Goal: Information Seeking & Learning: Check status

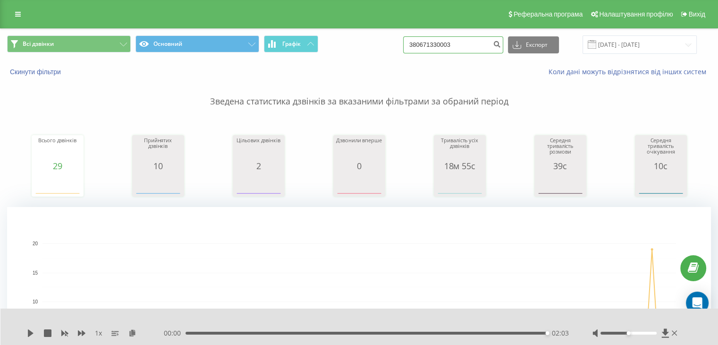
drag, startPoint x: 472, startPoint y: 45, endPoint x: 421, endPoint y: 46, distance: 51.5
click at [421, 46] on input "380671330003" at bounding box center [453, 44] width 100 height 17
paste input "[PHONE_NUMBER]"
click at [426, 44] on input "[PHONE_NUMBER]" at bounding box center [453, 44] width 100 height 17
type input "380677996240"
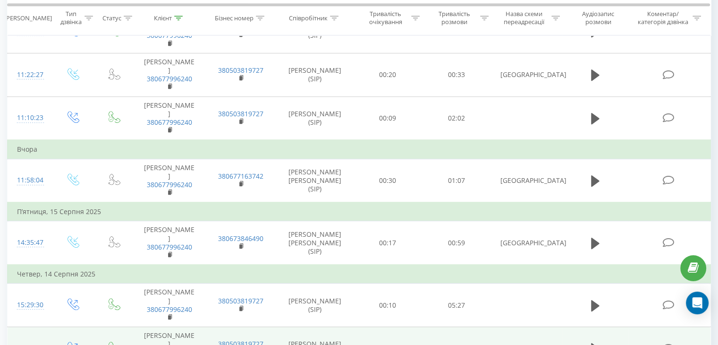
scroll to position [472, 0]
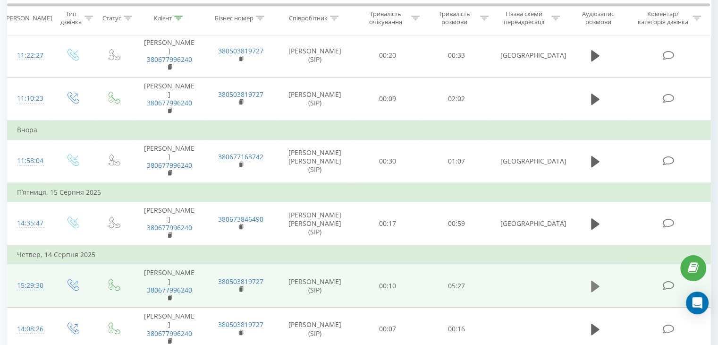
click at [594, 279] on icon at bounding box center [595, 285] width 8 height 13
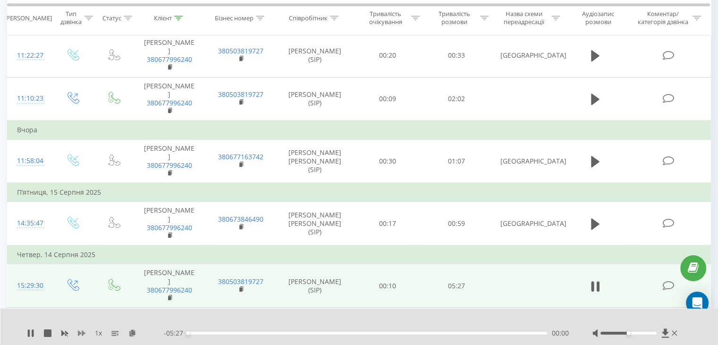
click at [81, 332] on icon at bounding box center [82, 333] width 8 height 6
drag, startPoint x: 629, startPoint y: 333, endPoint x: 655, endPoint y: 335, distance: 26.5
click at [655, 335] on div at bounding box center [635, 332] width 87 height 9
drag, startPoint x: 34, startPoint y: 331, endPoint x: 46, endPoint y: 316, distance: 18.8
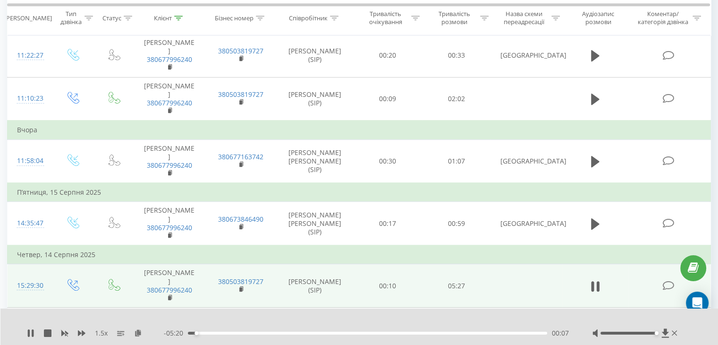
click at [34, 331] on icon at bounding box center [31, 333] width 8 height 8
